Goal: Navigation & Orientation: Find specific page/section

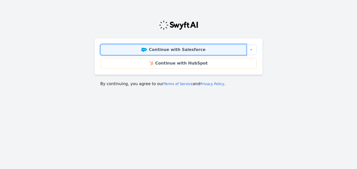
click at [176, 50] on link "Continue with Salesforce" at bounding box center [174, 49] width 146 height 11
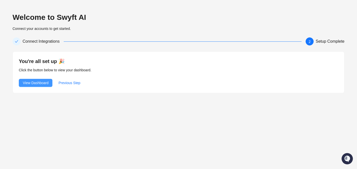
click at [44, 81] on span "View Dashboard" at bounding box center [36, 83] width 26 height 6
